Goal: Obtain resource: Obtain resource

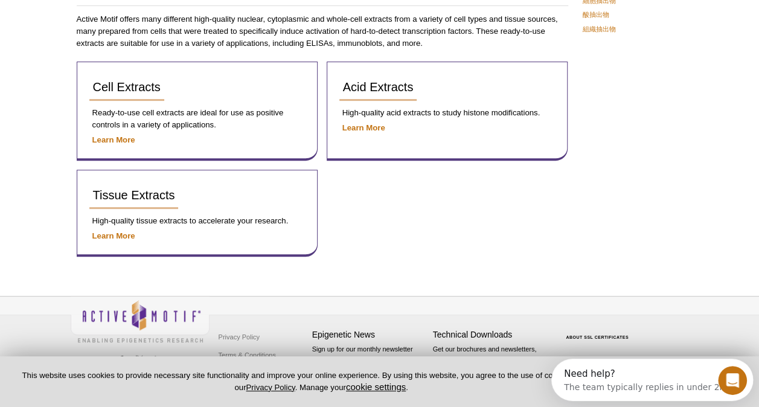
scroll to position [132, 0]
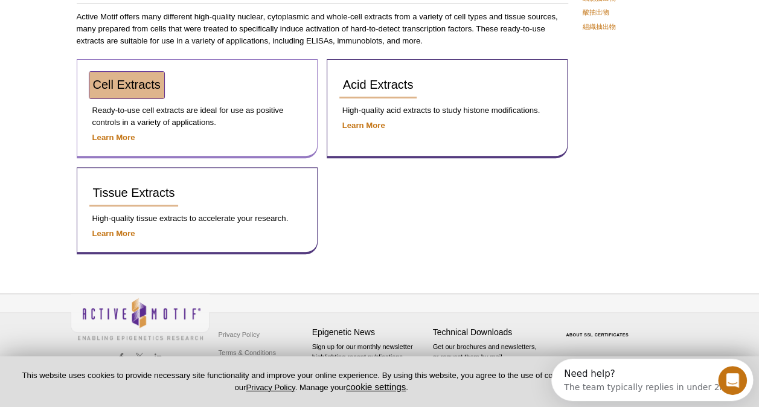
click at [147, 86] on span "Cell Extracts" at bounding box center [127, 84] width 68 height 13
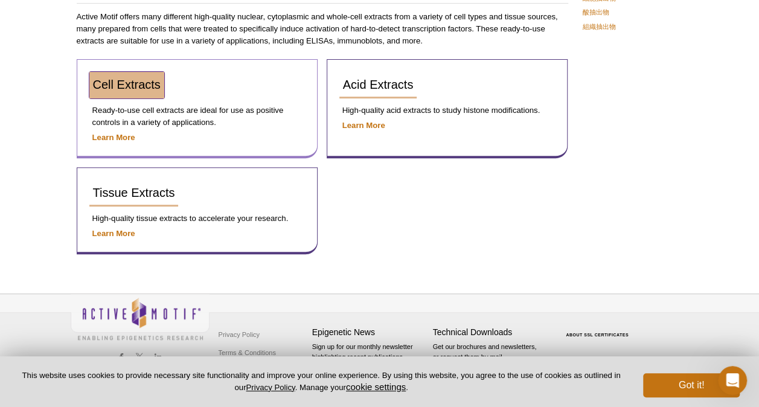
scroll to position [123, 0]
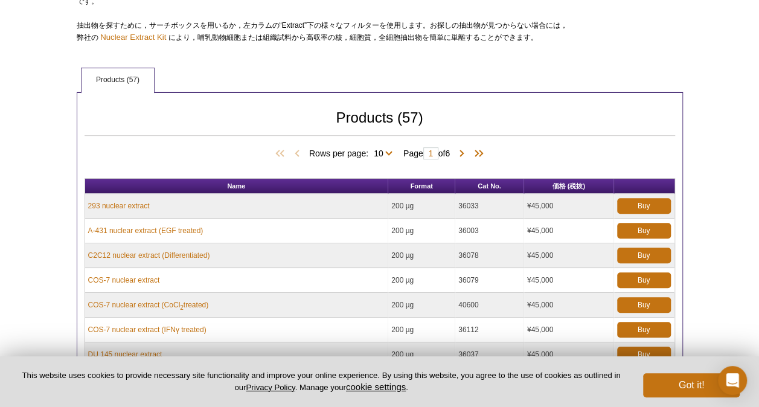
scroll to position [173, 0]
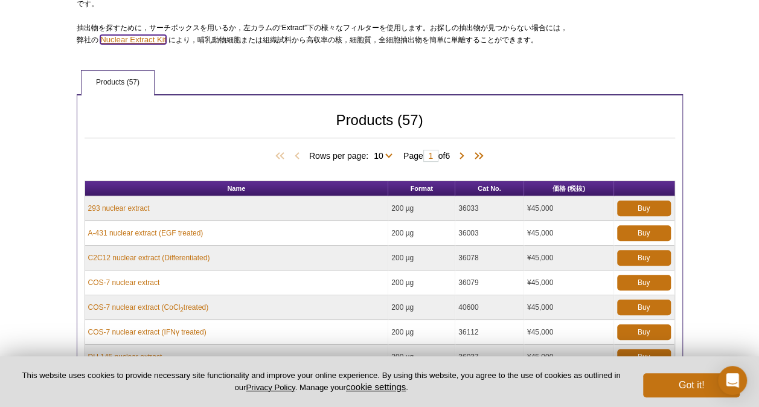
click at [142, 42] on span "Nuclear Extract Kit" at bounding box center [133, 39] width 66 height 9
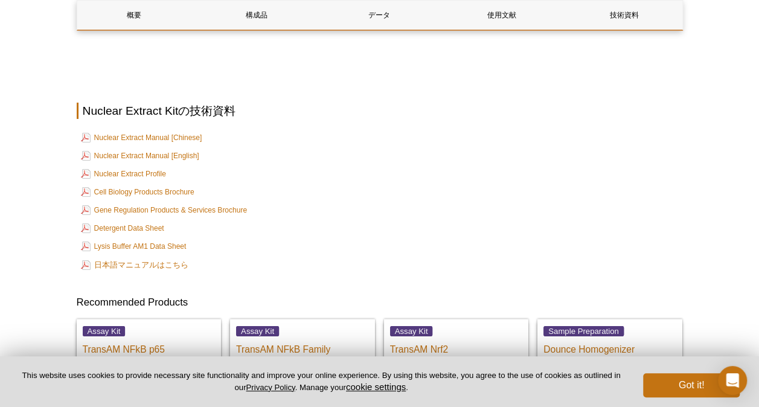
scroll to position [2112, 0]
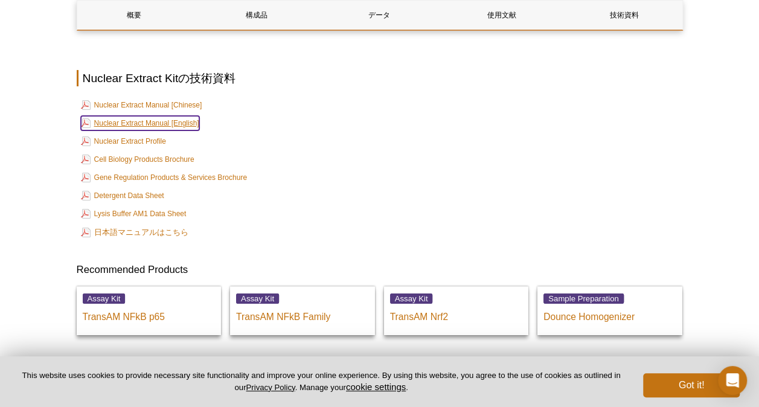
click at [110, 130] on link "Nuclear Extract Manual [English]" at bounding box center [140, 123] width 118 height 14
